Goal: Transaction & Acquisition: Purchase product/service

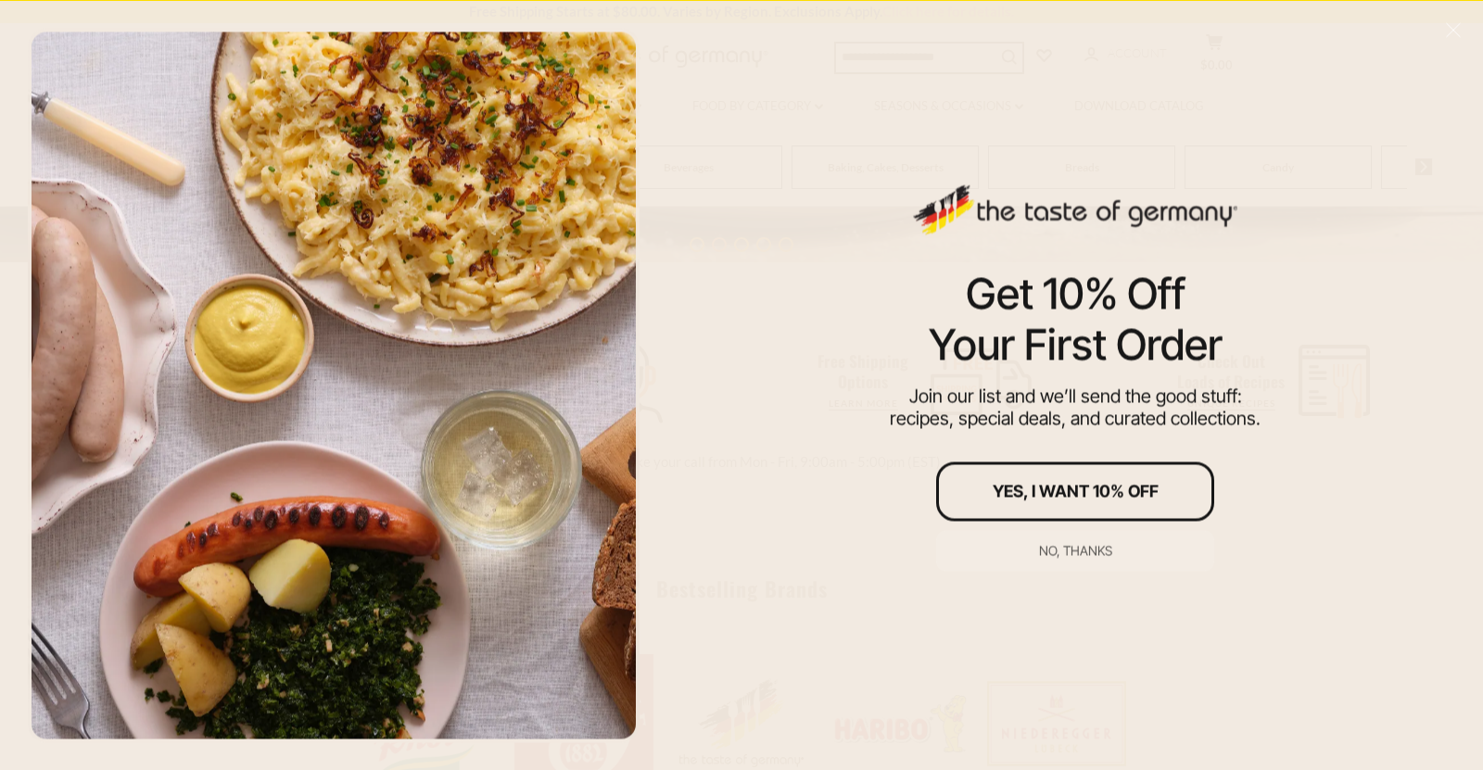
scroll to position [587, 0]
click at [1057, 549] on div "No, thanks" at bounding box center [1075, 550] width 73 height 13
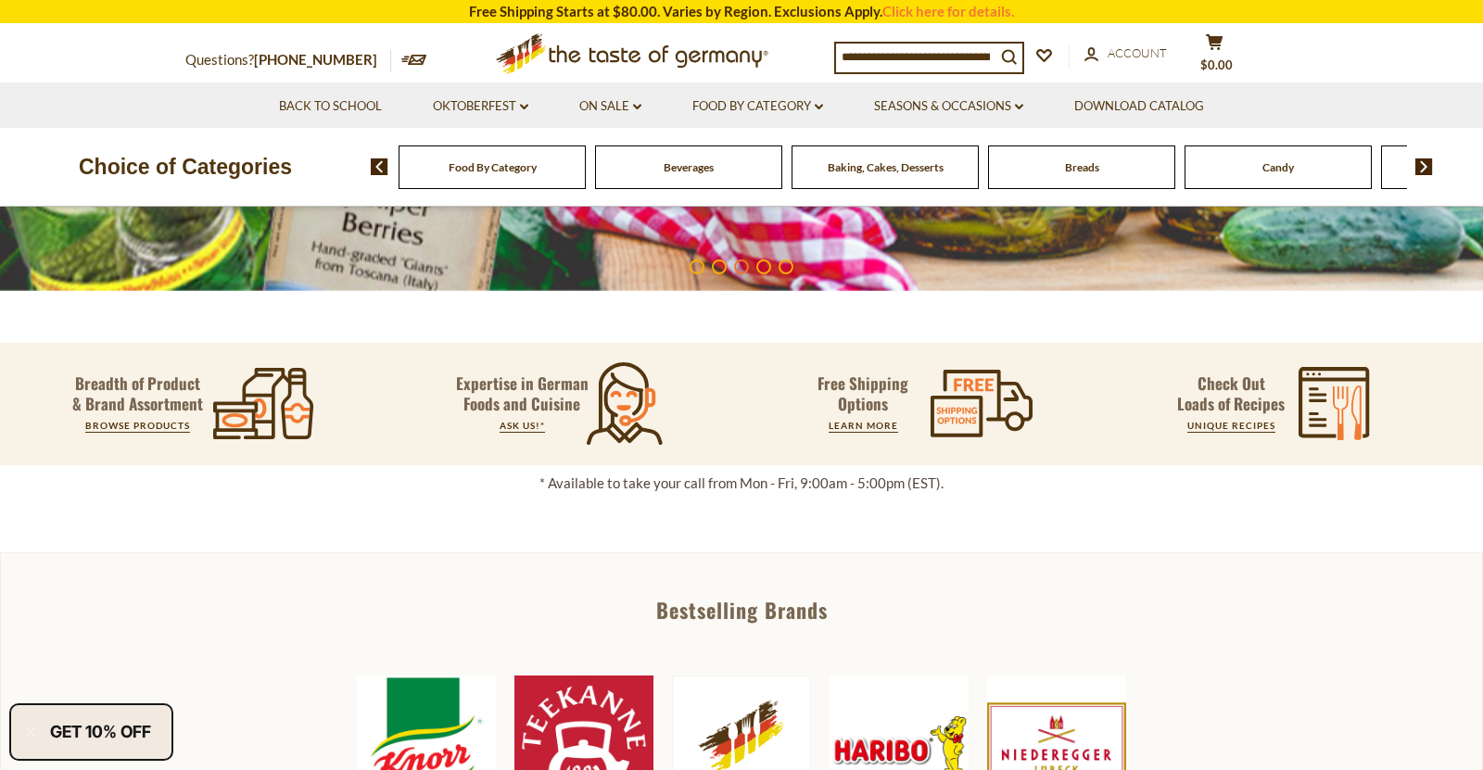
scroll to position [605, 0]
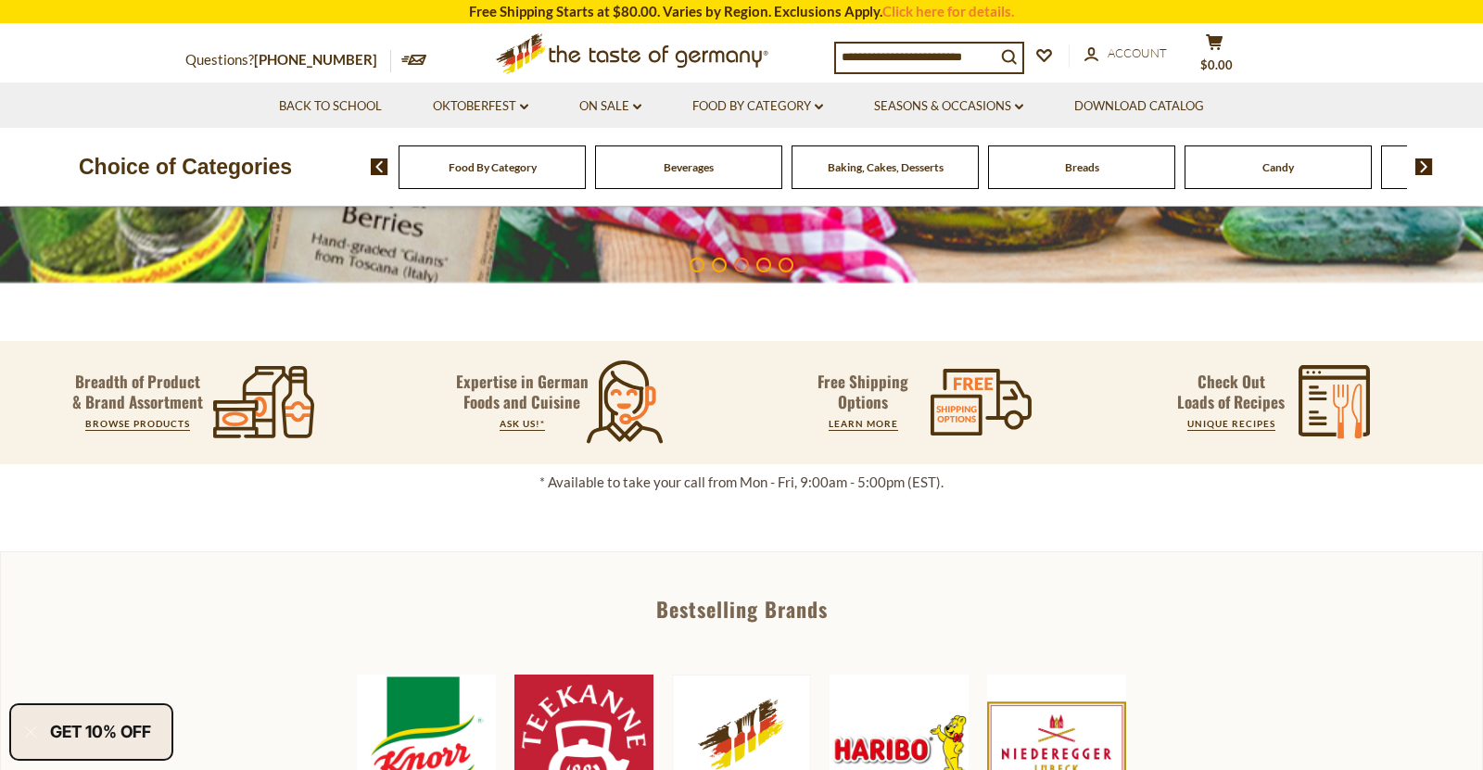
click at [898, 171] on span "Baking, Cakes, Desserts" at bounding box center [886, 167] width 116 height 14
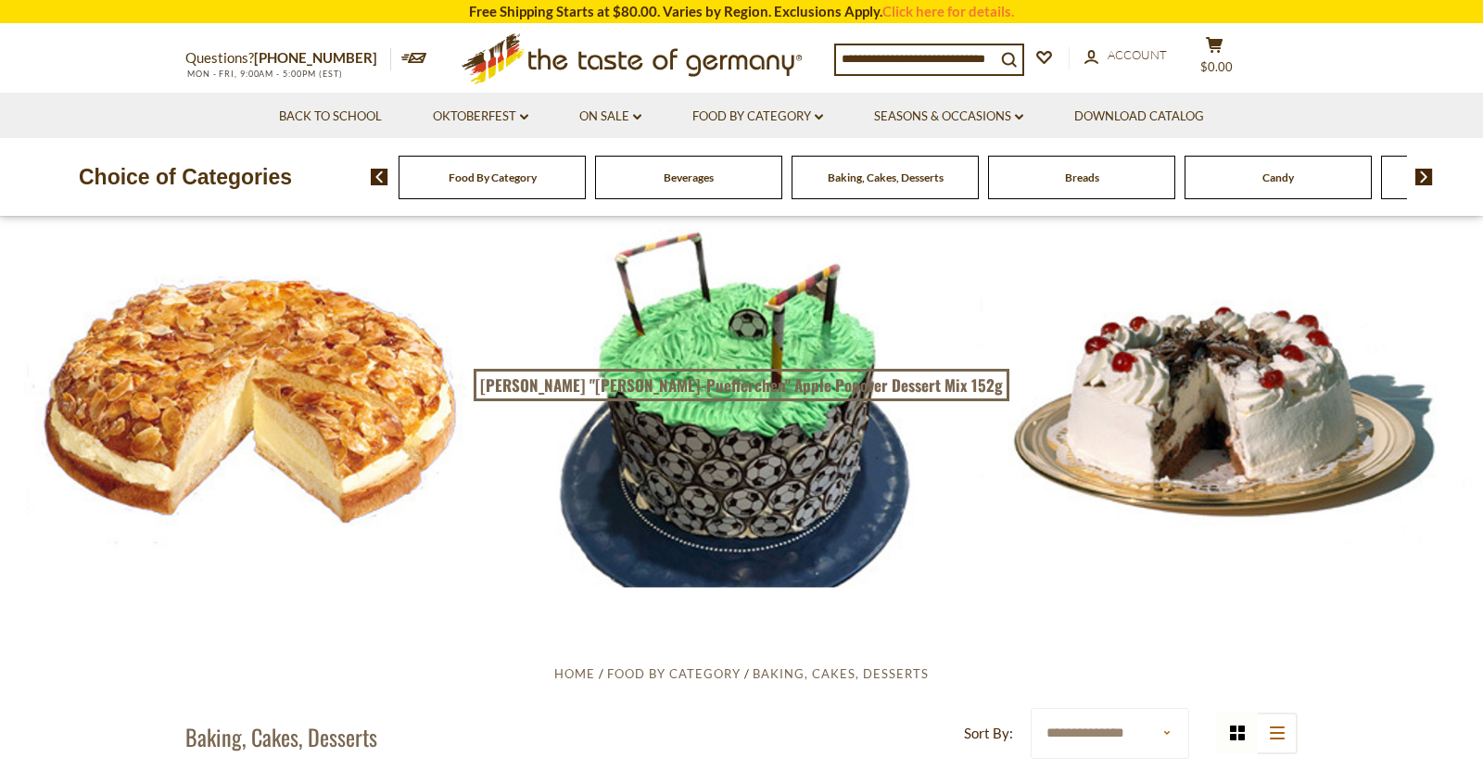
click at [1083, 181] on span "Breads" at bounding box center [1082, 178] width 34 height 14
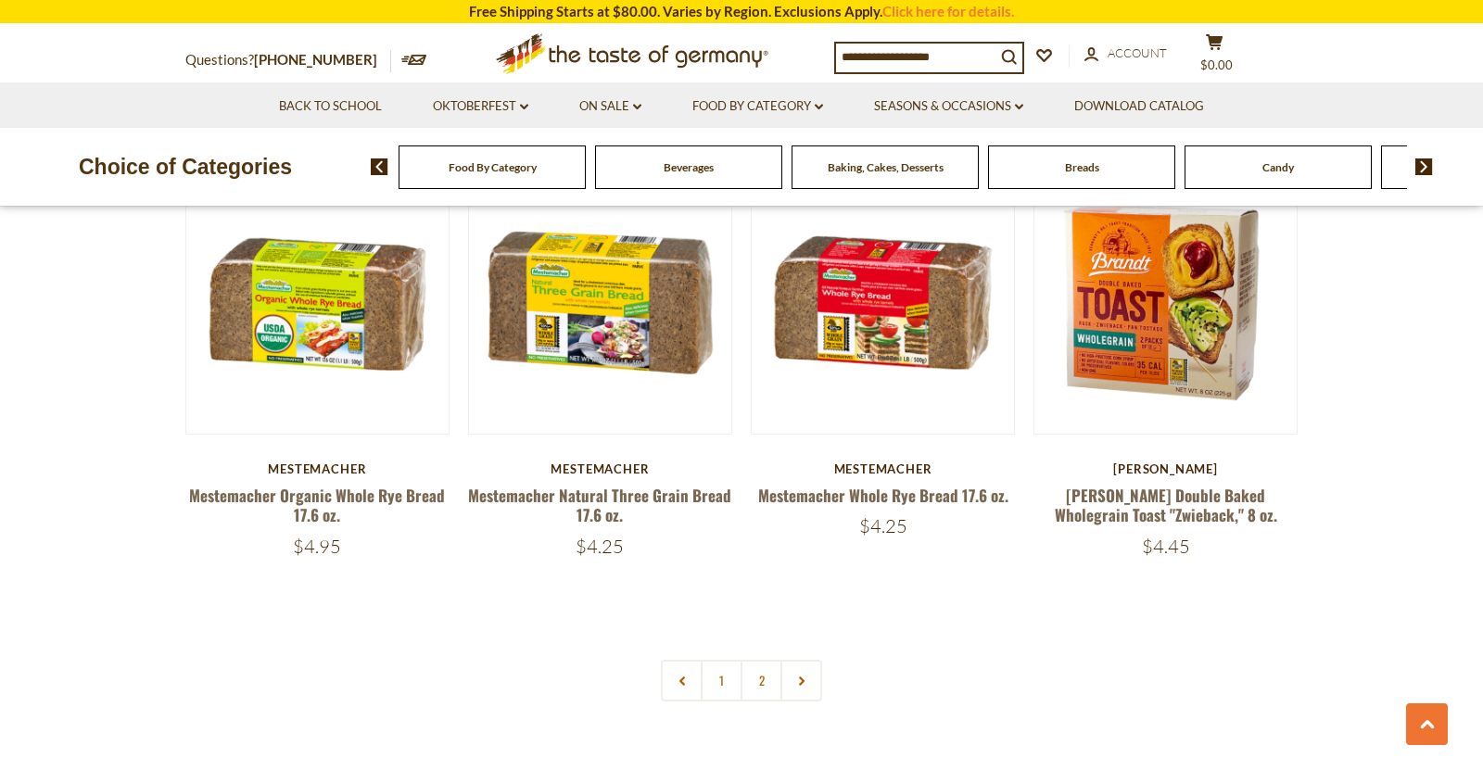
scroll to position [4185, 0]
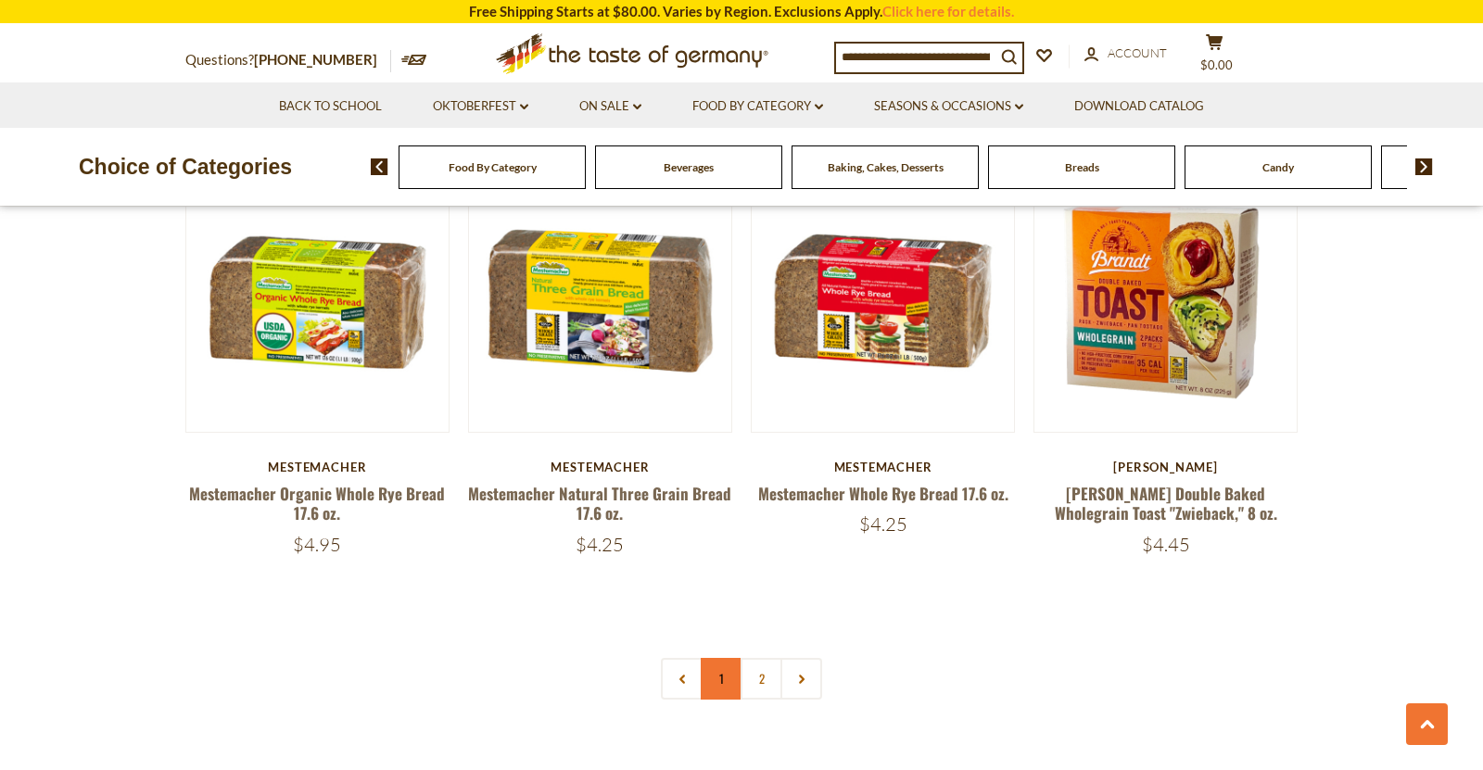
click at [735, 691] on link "1" at bounding box center [722, 679] width 42 height 42
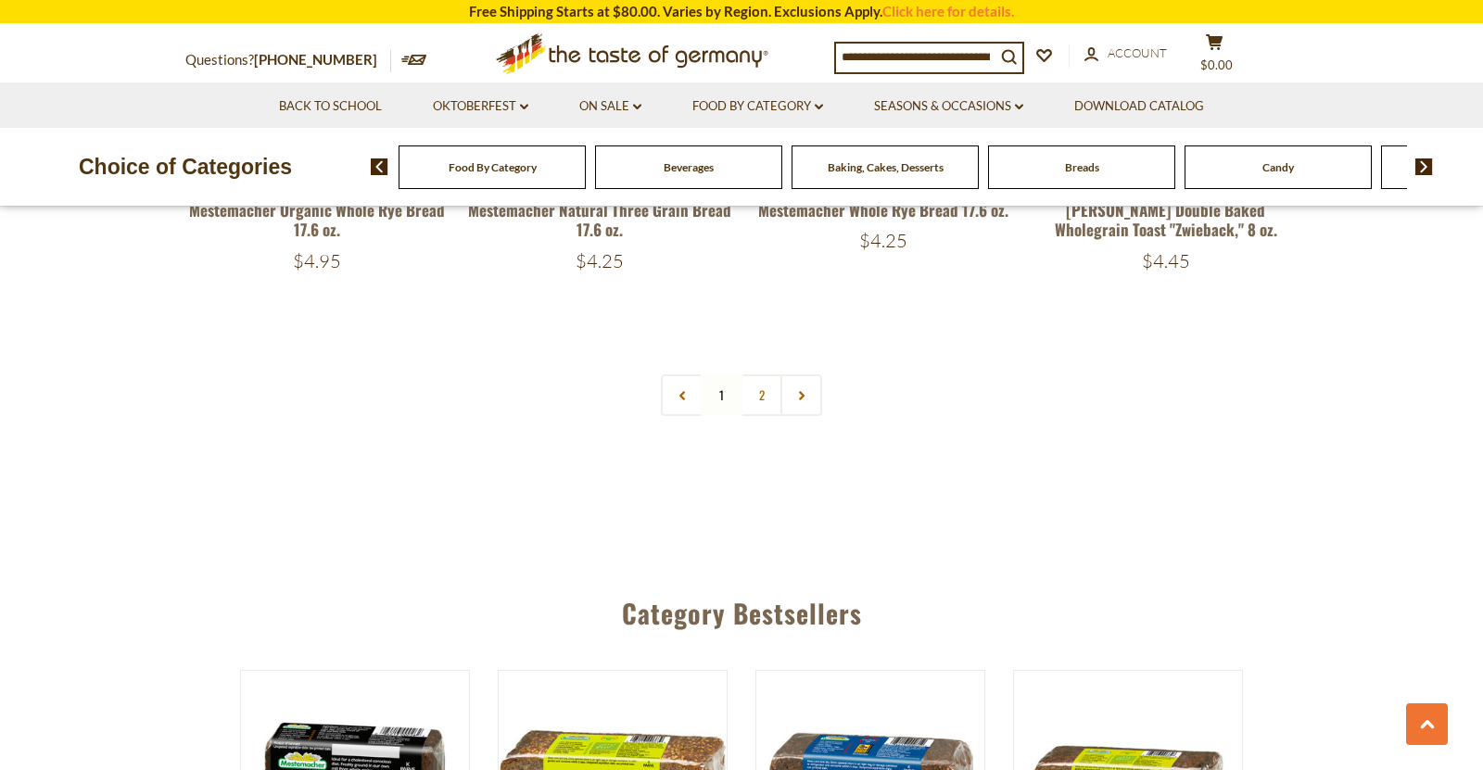
scroll to position [4473, 0]
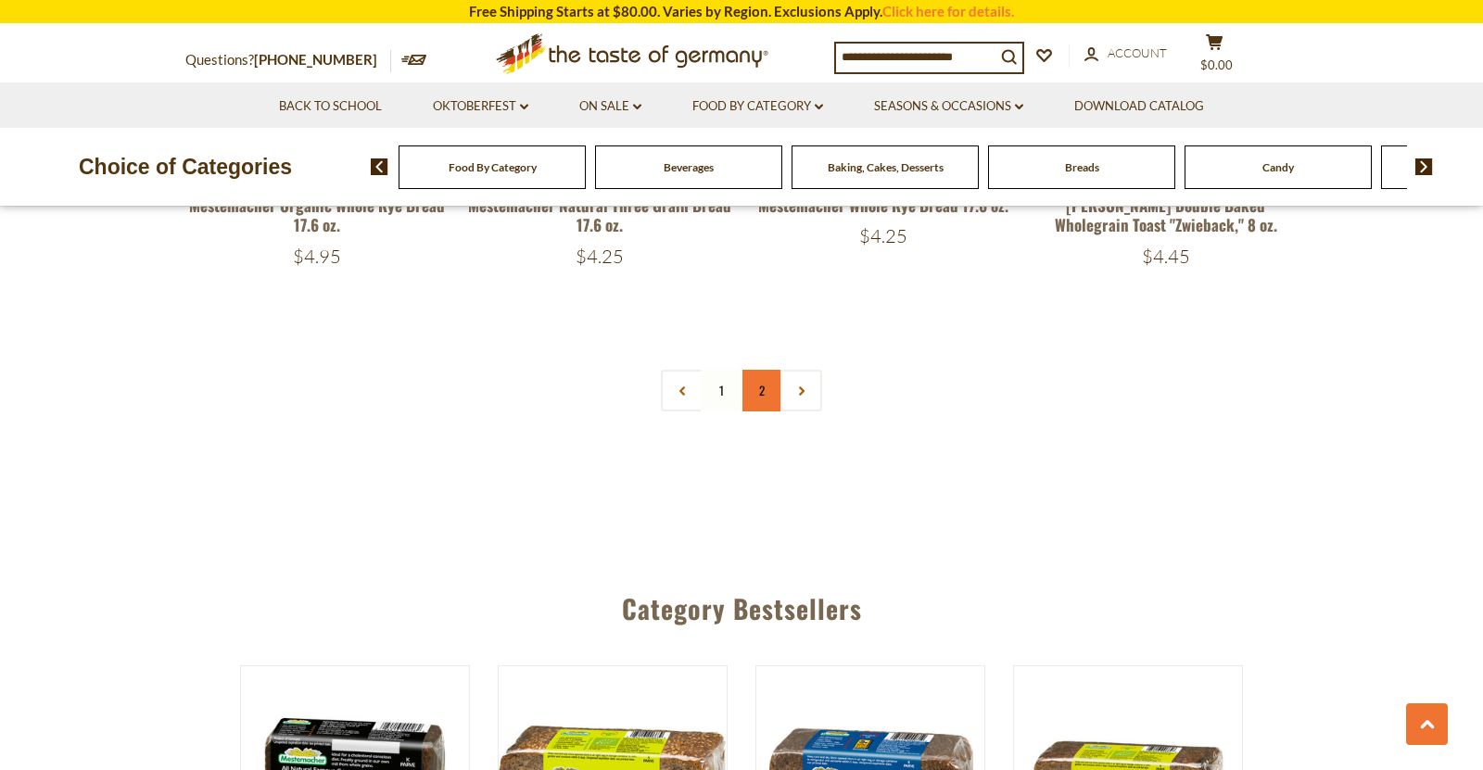
click at [764, 392] on link "2" at bounding box center [762, 391] width 42 height 42
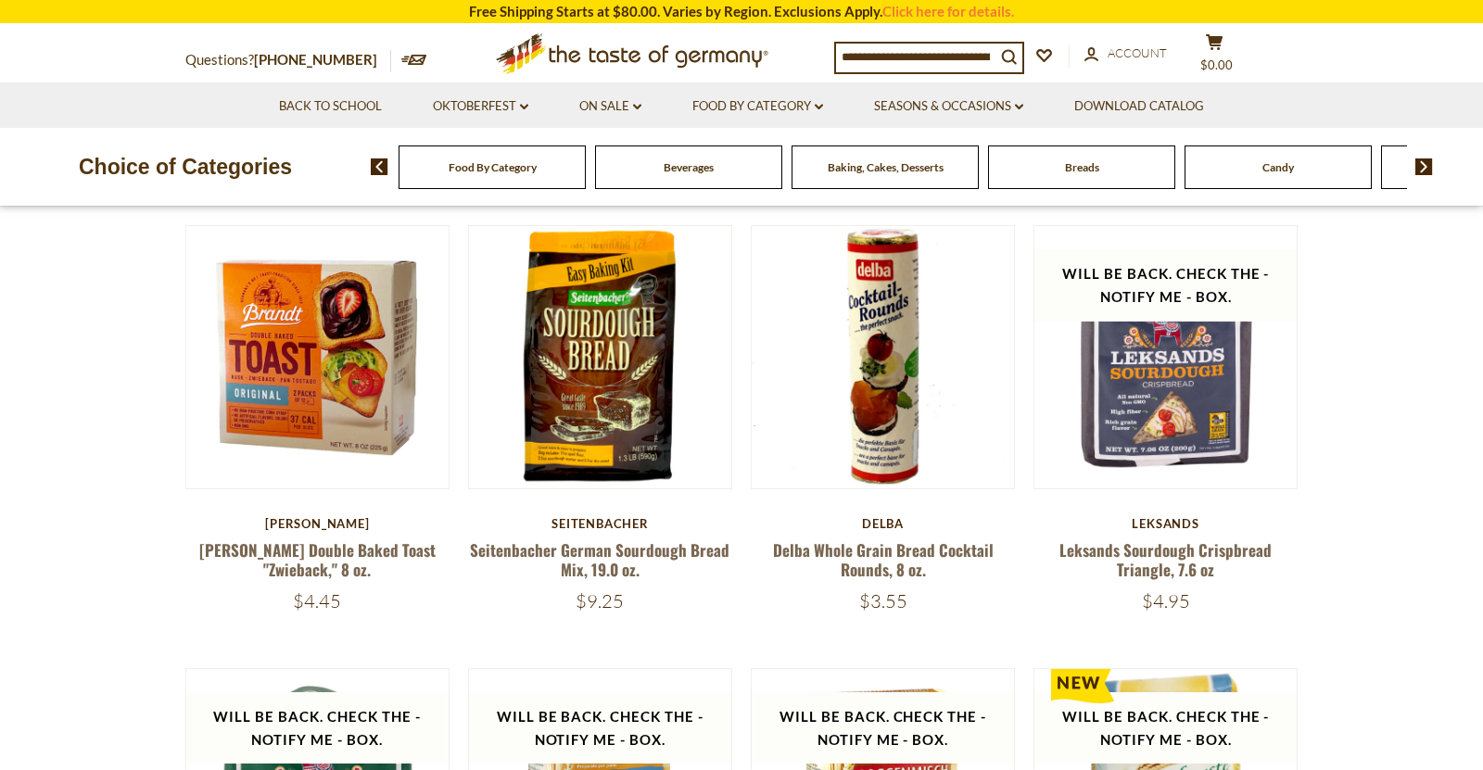
scroll to position [567, 0]
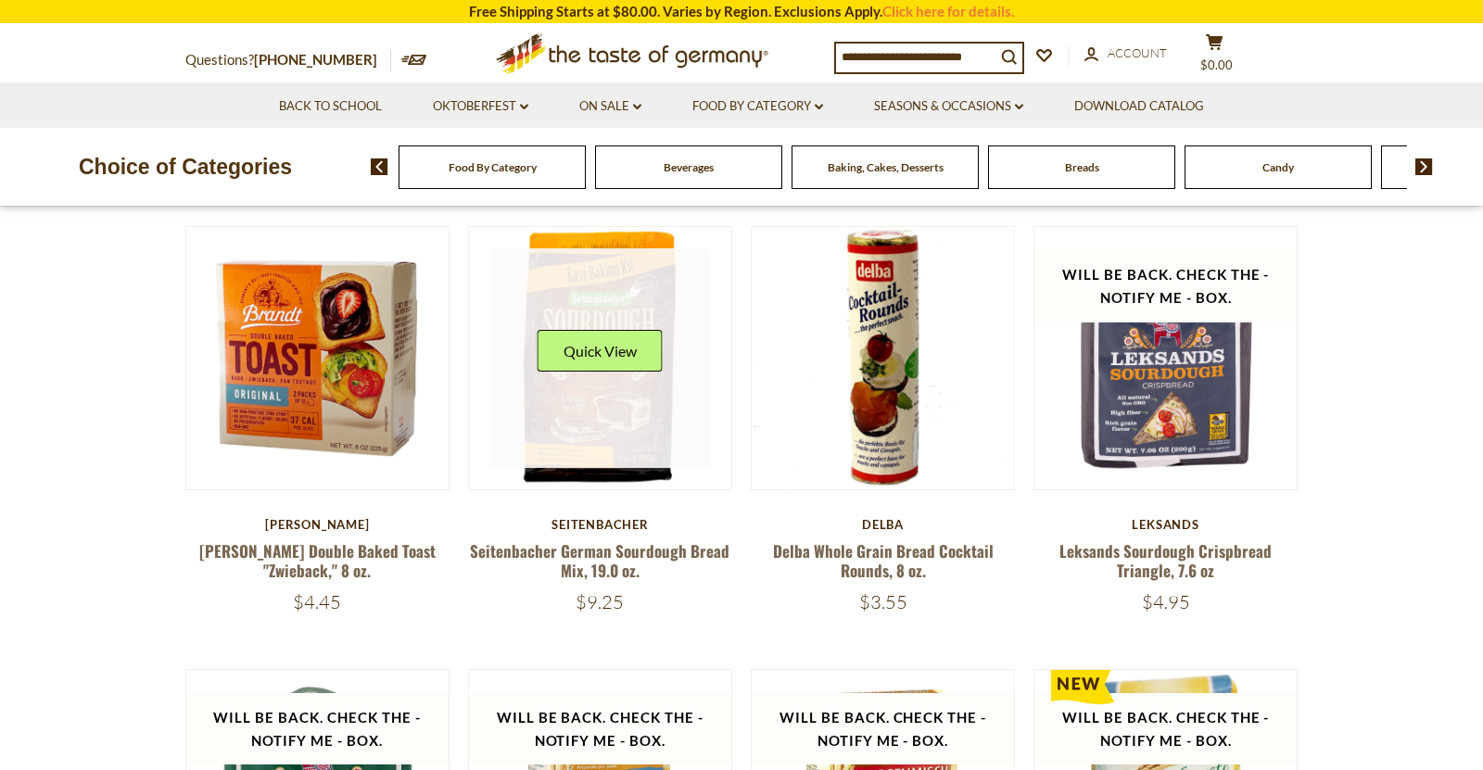
click at [654, 408] on link at bounding box center [600, 358] width 221 height 221
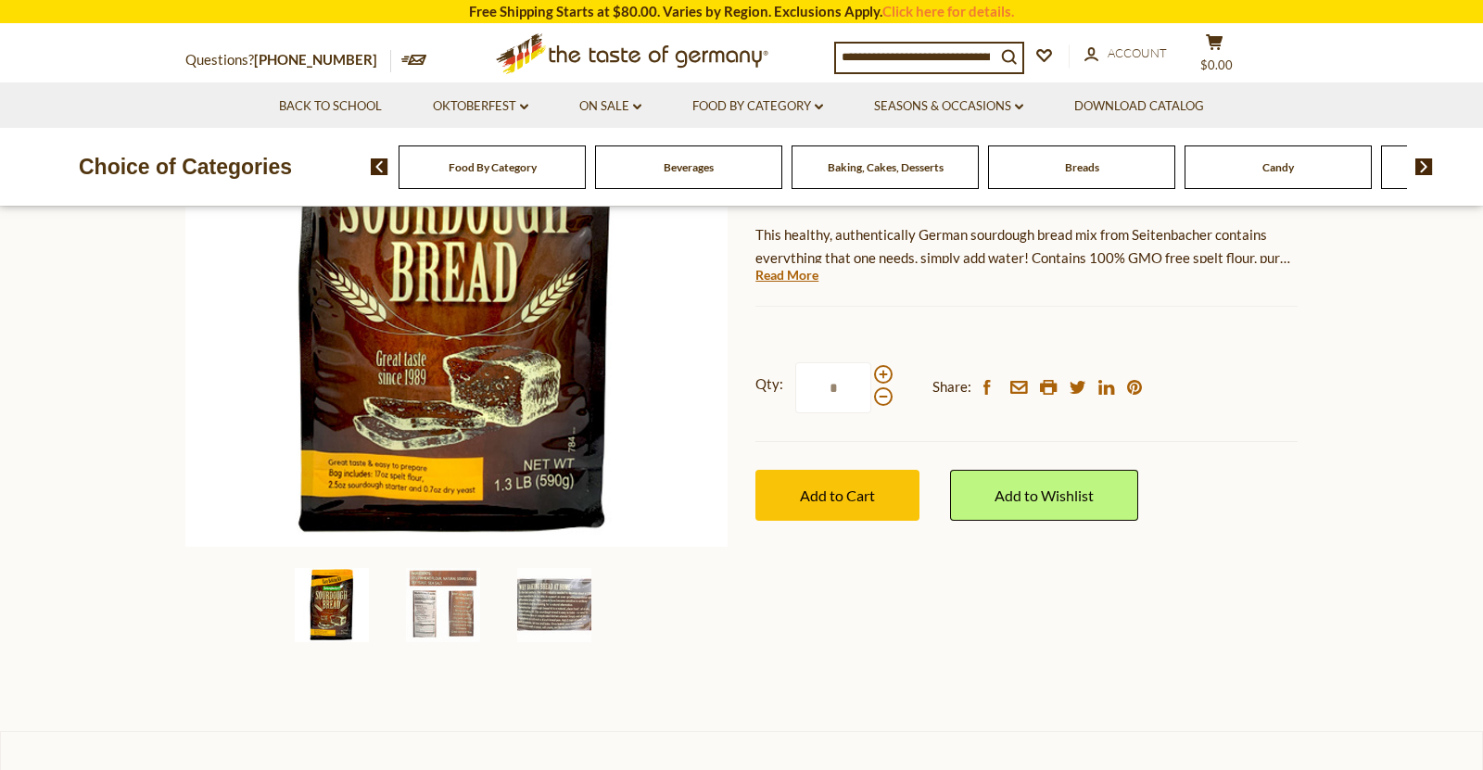
scroll to position [315, 0]
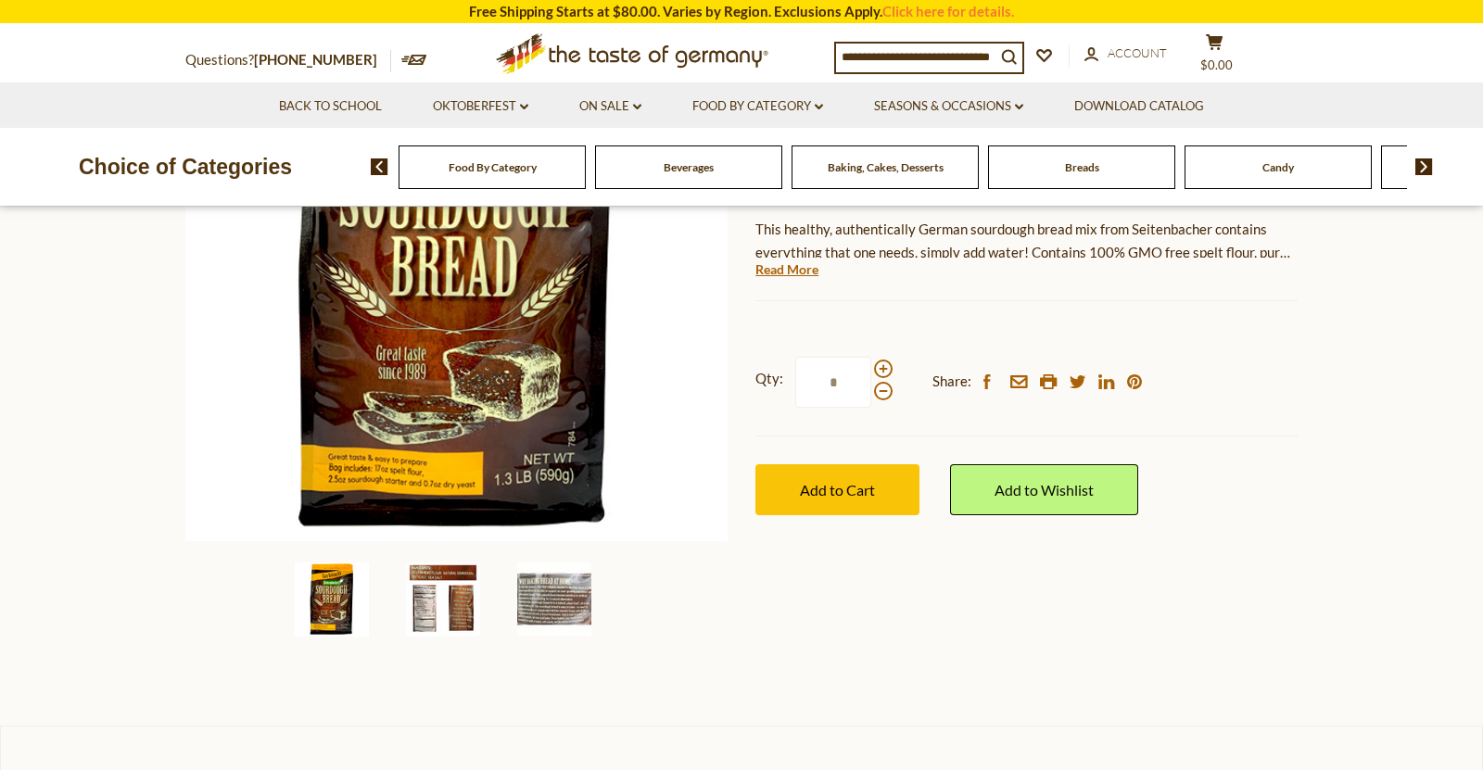
click at [432, 611] on img at bounding box center [443, 600] width 74 height 74
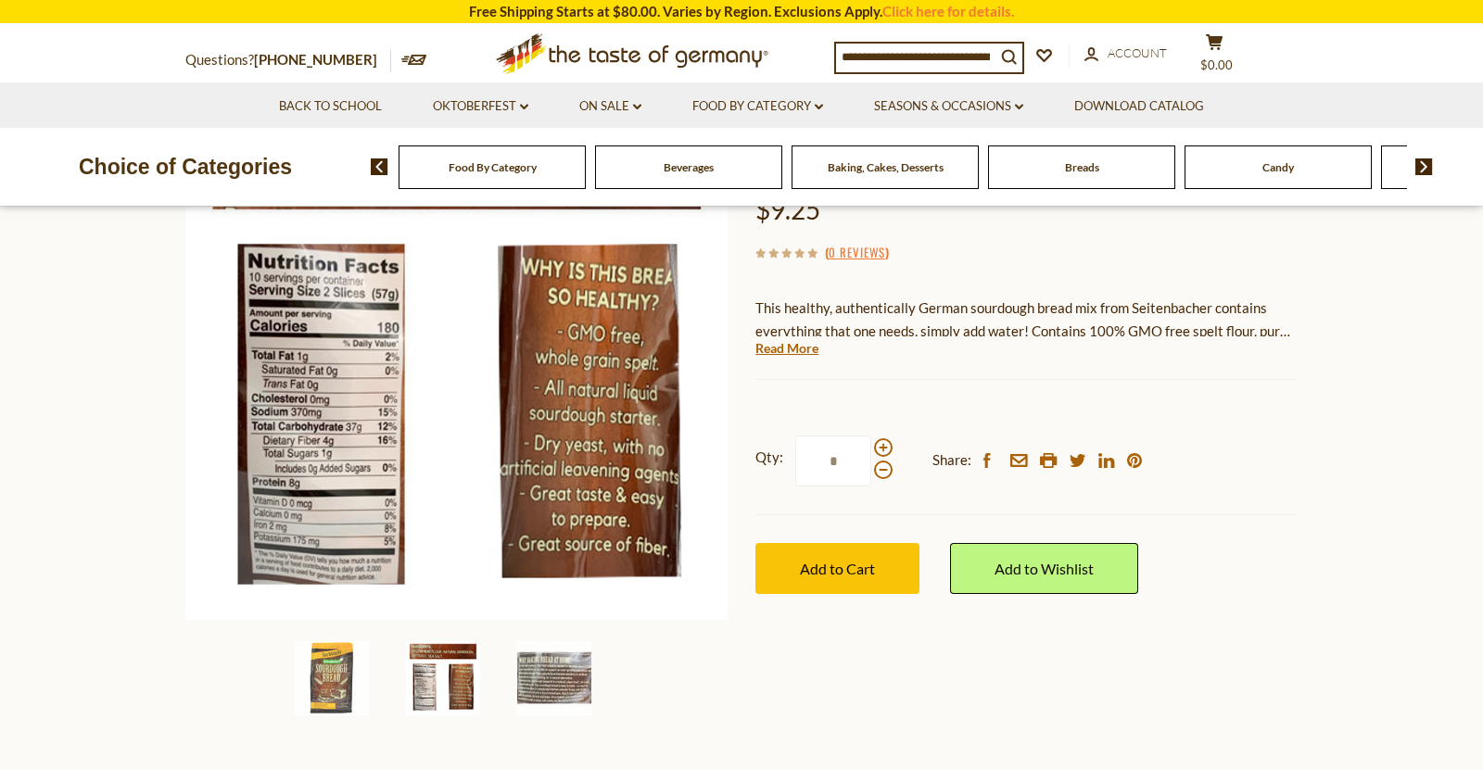
scroll to position [231, 0]
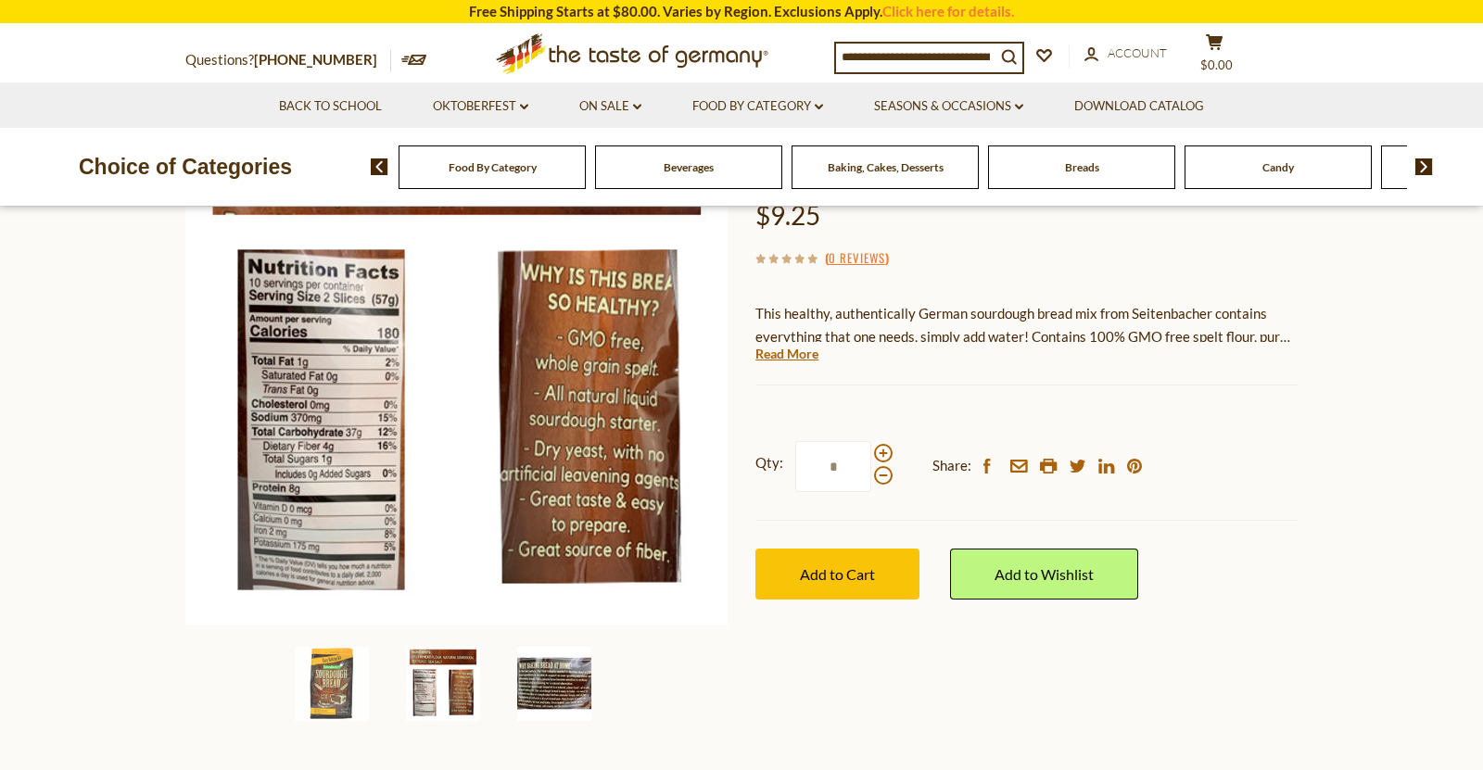
click at [535, 676] on img at bounding box center [554, 684] width 74 height 74
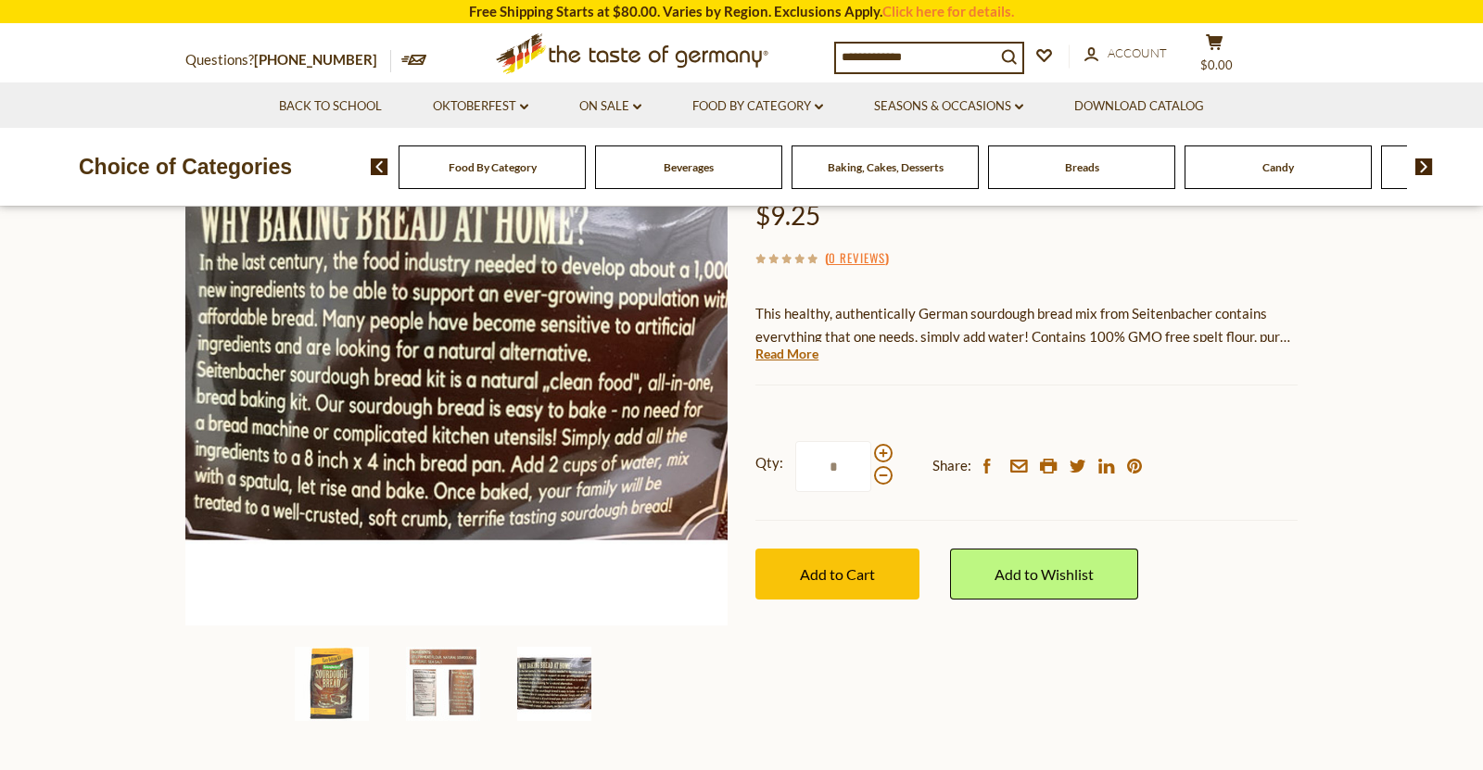
click at [170, 670] on section "Home Food By Category Breads Seitenbacher German Sourdough Bread Mix, 19.0 oz. …" at bounding box center [741, 398] width 1483 height 824
